Goal: Information Seeking & Learning: Check status

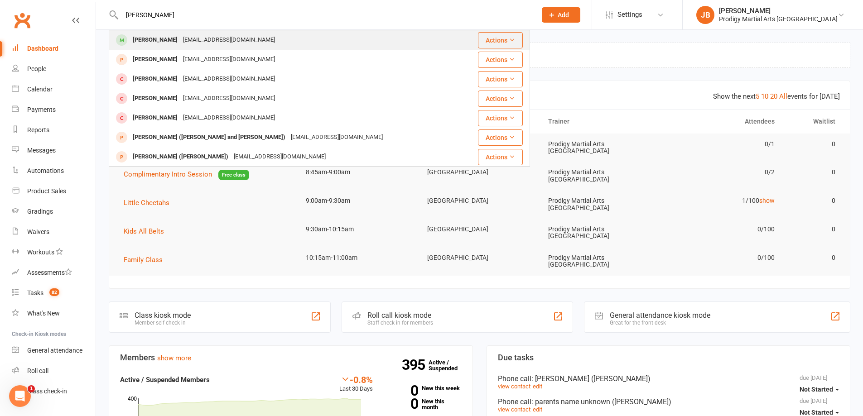
type input "[PERSON_NAME]"
click at [213, 43] on div "[EMAIL_ADDRESS][DOMAIN_NAME]" at bounding box center [228, 40] width 97 height 13
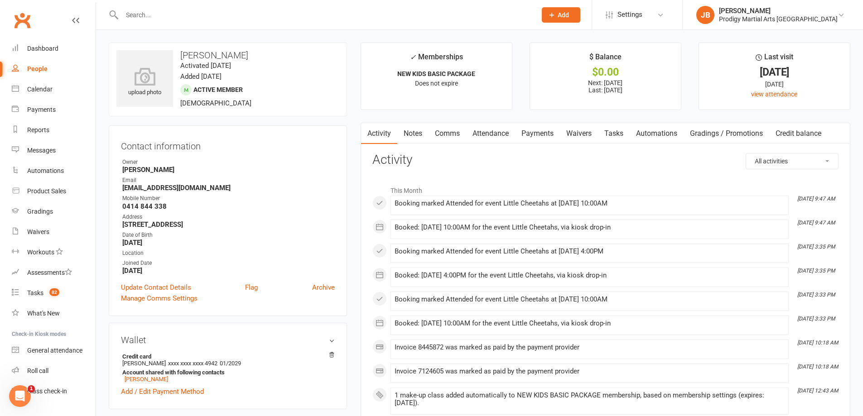
click at [500, 134] on link "Attendance" at bounding box center [490, 133] width 49 height 21
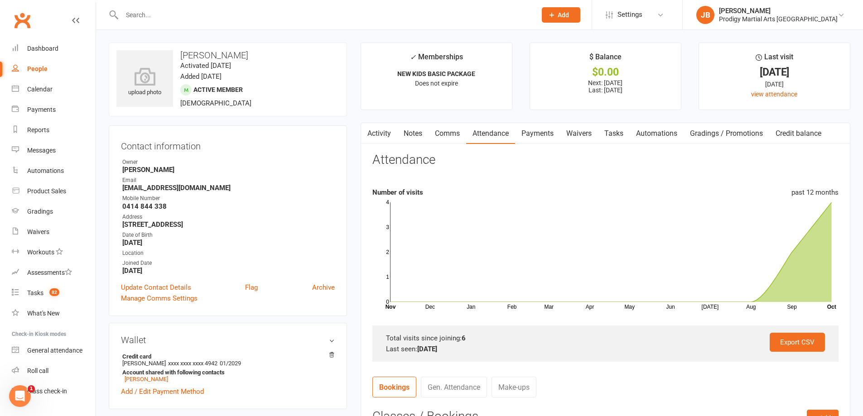
click at [359, 138] on main "✓ Memberships NEW KIDS BASIC PACKAGE Does not expire $ Balance $0.00 Next: [DAT…" at bounding box center [605, 329] width 503 height 573
click at [365, 136] on icon "button" at bounding box center [366, 132] width 5 height 10
click at [376, 131] on link "Activity" at bounding box center [379, 133] width 36 height 21
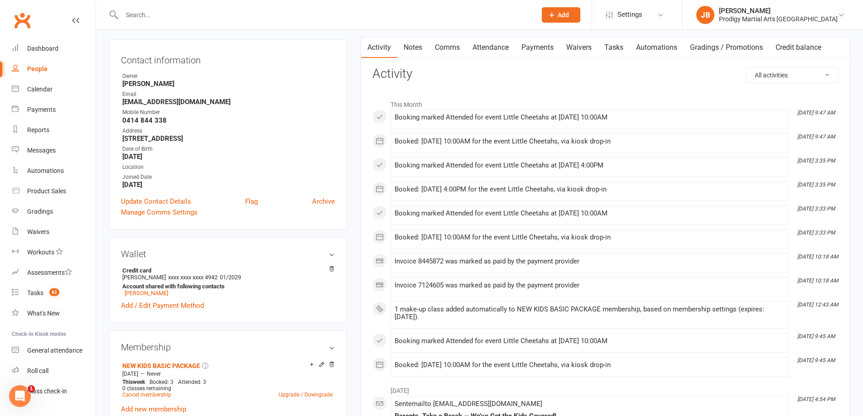
scroll to position [136, 0]
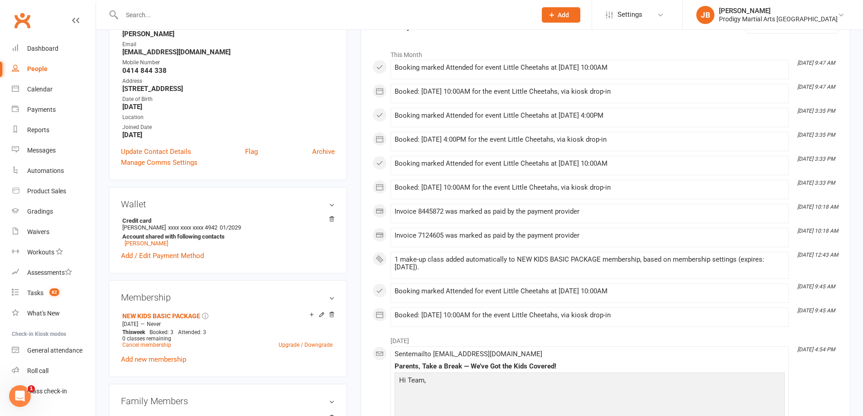
drag, startPoint x: 425, startPoint y: 164, endPoint x: 659, endPoint y: 152, distance: 234.1
click at [659, 152] on div "This Month [DATE] 9:47 AM Booking marked Attended for event Little Cheetahs at …" at bounding box center [605, 186] width 466 height 282
click at [675, 126] on li "[DATE] 3:35 PM Booking marked Attended for event Little Cheetahs at [DATE] 4:00…" at bounding box center [590, 117] width 398 height 19
drag, startPoint x: 633, startPoint y: 127, endPoint x: 393, endPoint y: 68, distance: 246.7
click at [393, 80] on div "This Month [DATE] 9:47 AM Booking marked Attended for event Little Cheetahs at …" at bounding box center [605, 186] width 466 height 282
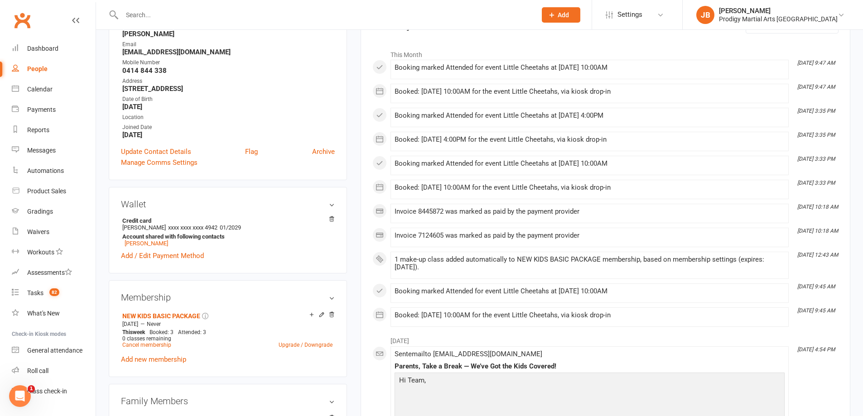
click at [393, 68] on li "[DATE] 9:47 AM Booking marked Attended for event Little Cheetahs at [DATE] 10:0…" at bounding box center [590, 69] width 398 height 19
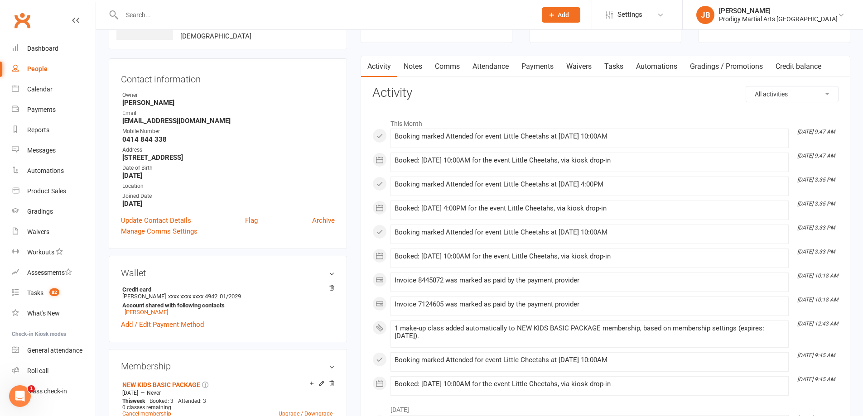
scroll to position [0, 0]
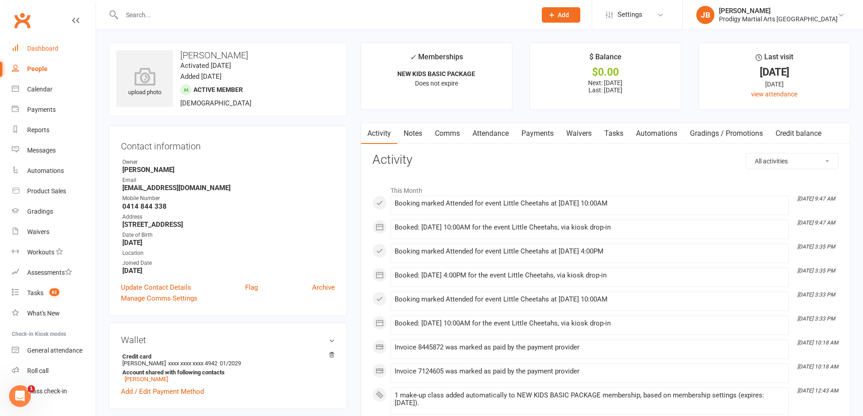
click at [26, 48] on link "Dashboard" at bounding box center [54, 49] width 84 height 20
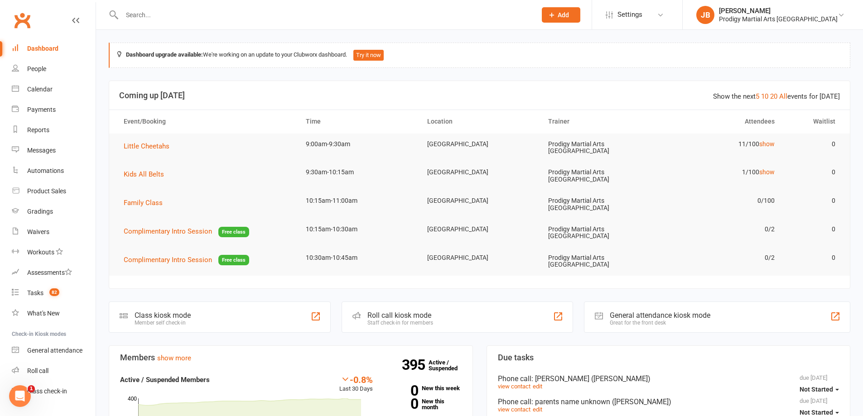
click at [190, 320] on div "Member self check-in" at bounding box center [163, 323] width 56 height 6
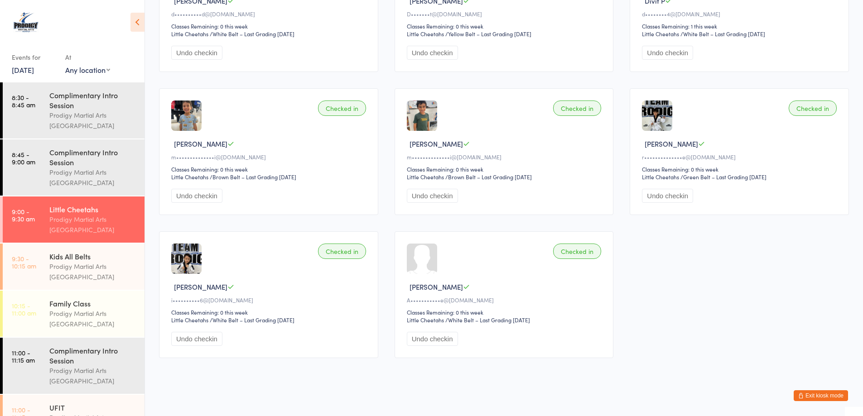
scroll to position [311, 0]
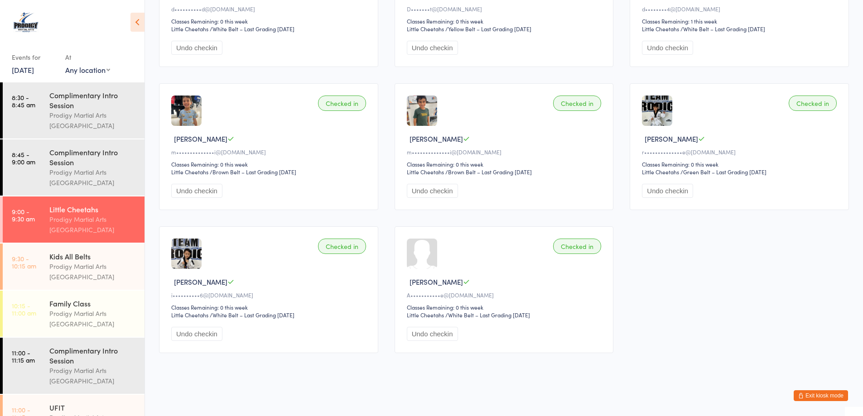
click at [834, 396] on button "Exit kiosk mode" at bounding box center [821, 396] width 54 height 11
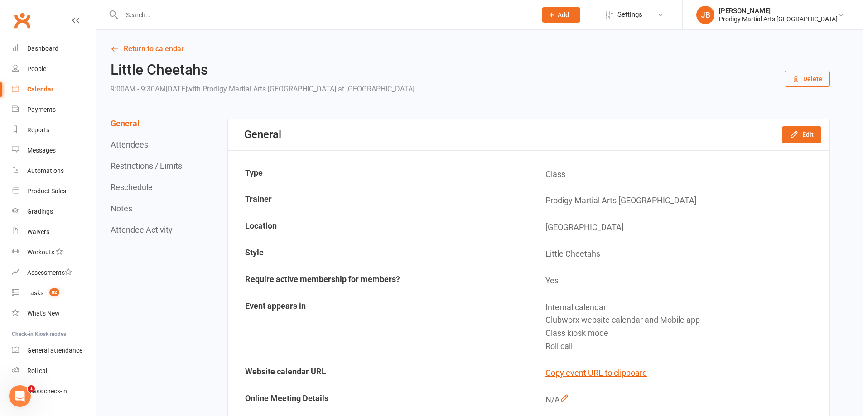
click at [150, 16] on input "text" at bounding box center [324, 15] width 411 height 13
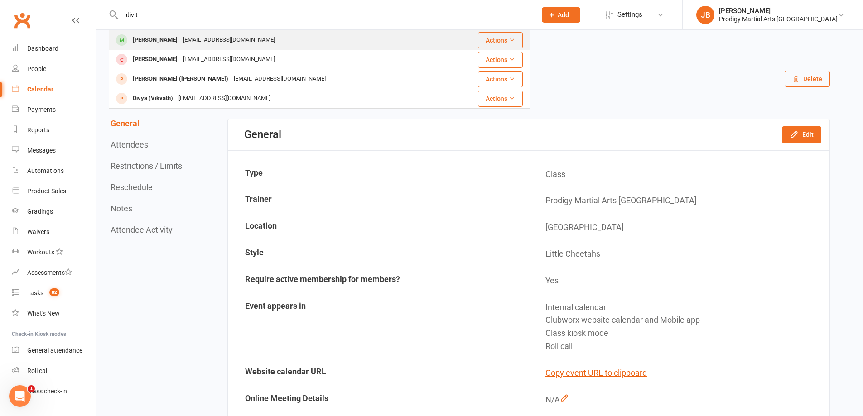
type input "divit"
click at [161, 43] on div "[PERSON_NAME]" at bounding box center [155, 40] width 50 height 13
